Goal: Information Seeking & Learning: Learn about a topic

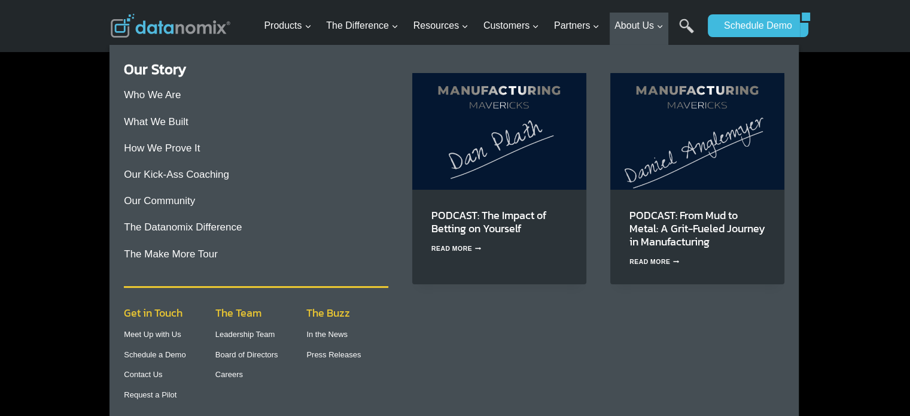
scroll to position [1736, 0]
click at [159, 94] on link "Who We Are" at bounding box center [152, 94] width 57 height 11
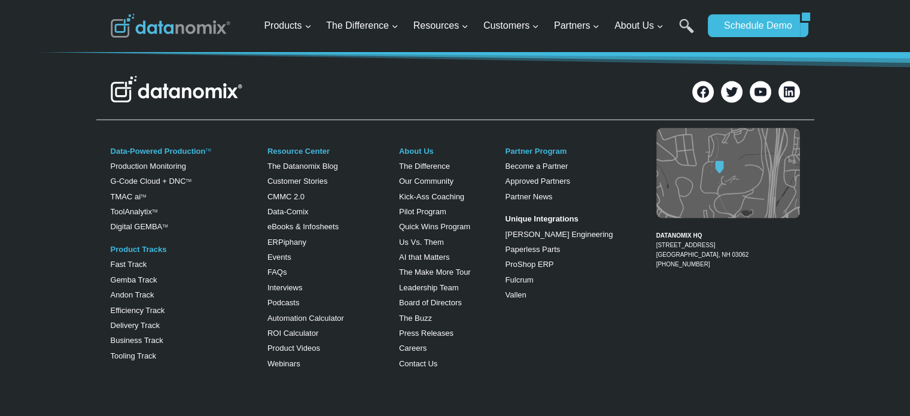
scroll to position [2574, 0]
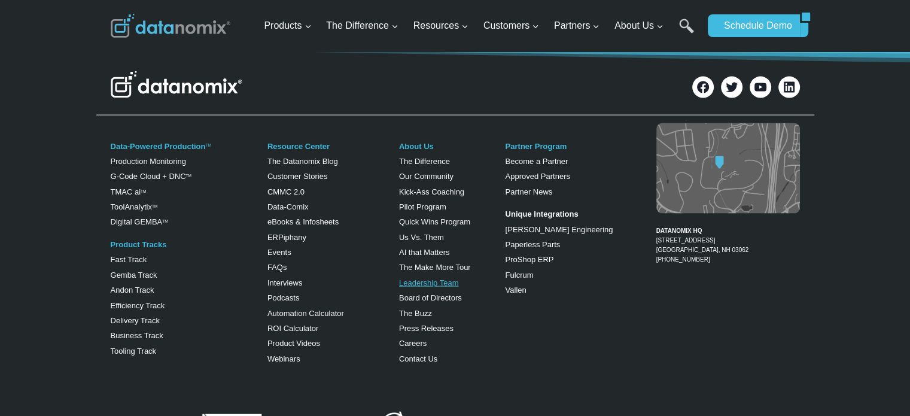
click at [436, 278] on link "Leadership Team" at bounding box center [429, 282] width 60 height 9
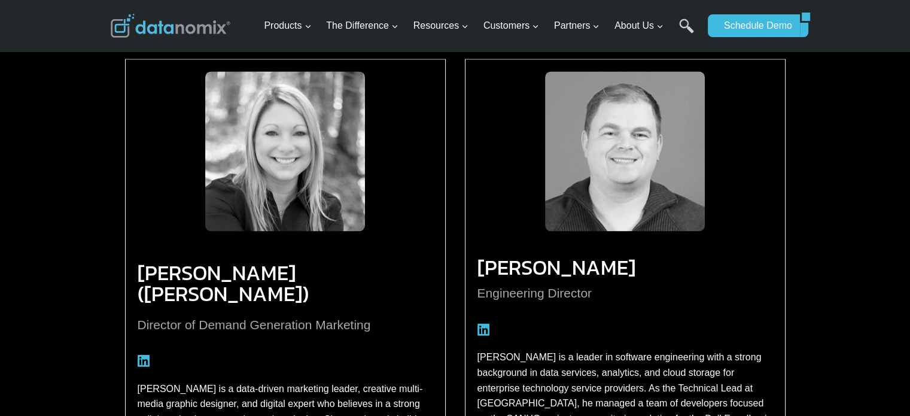
scroll to position [1696, 0]
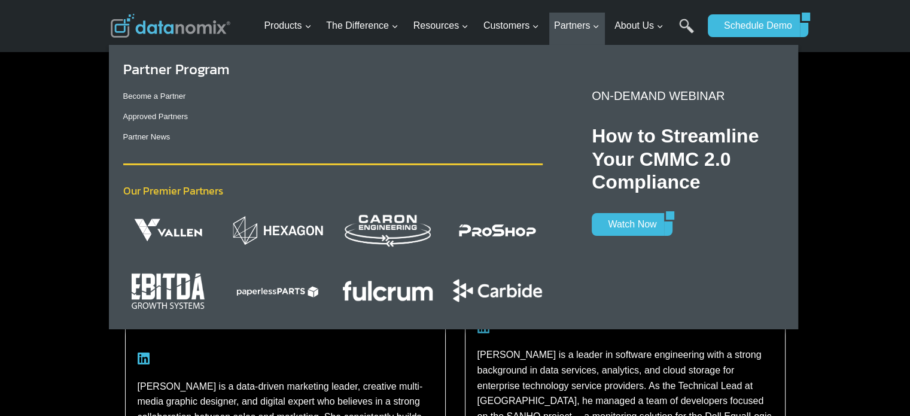
click at [303, 229] on img "Primary Navigation" at bounding box center [278, 230] width 90 height 31
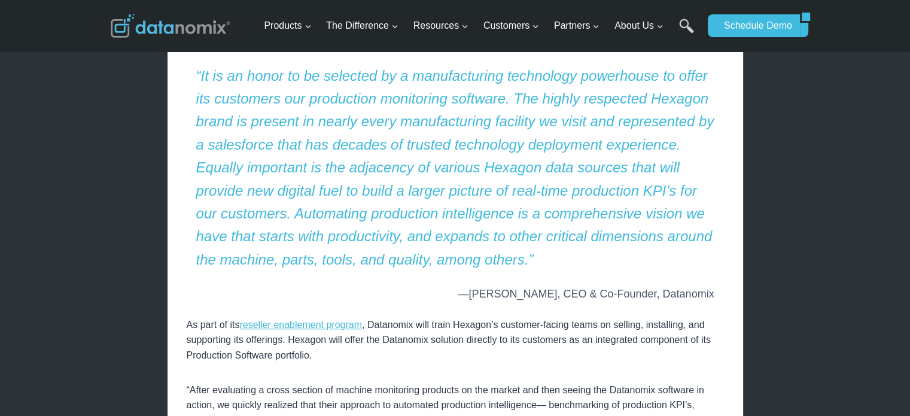
scroll to position [1017, 0]
